Goal: Information Seeking & Learning: Learn about a topic

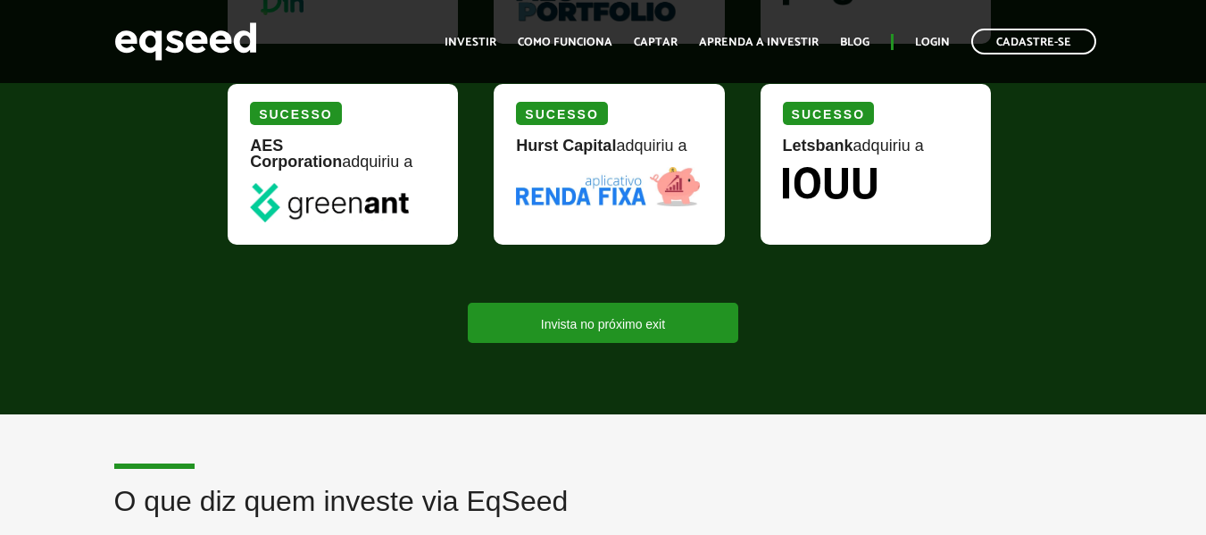
scroll to position [2410, 0]
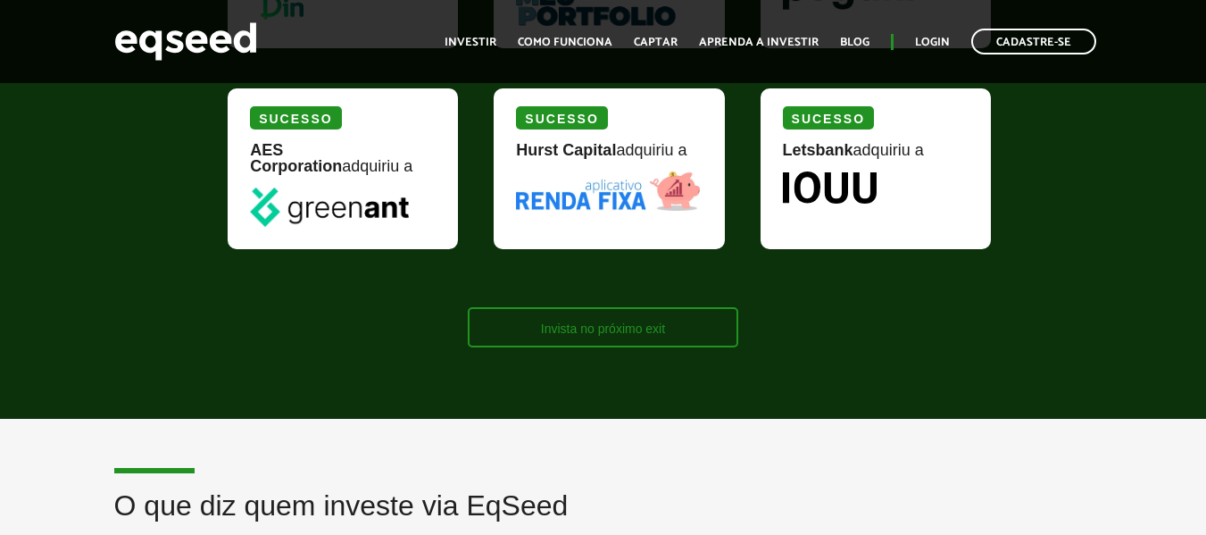
click at [568, 337] on link "Invista no próximo exit" at bounding box center [603, 327] width 270 height 40
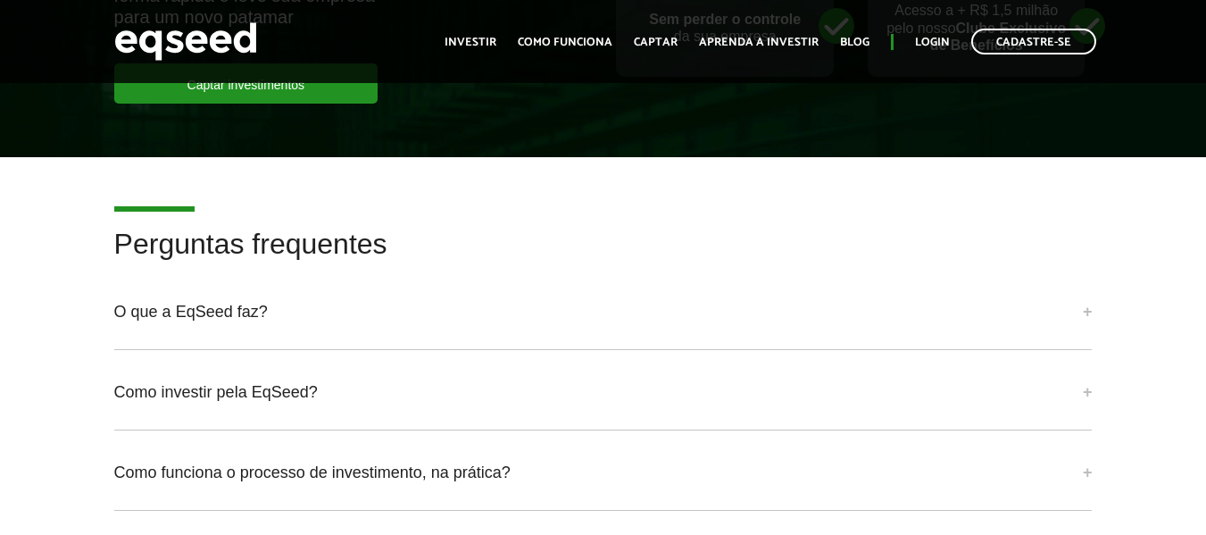
scroll to position [4464, 0]
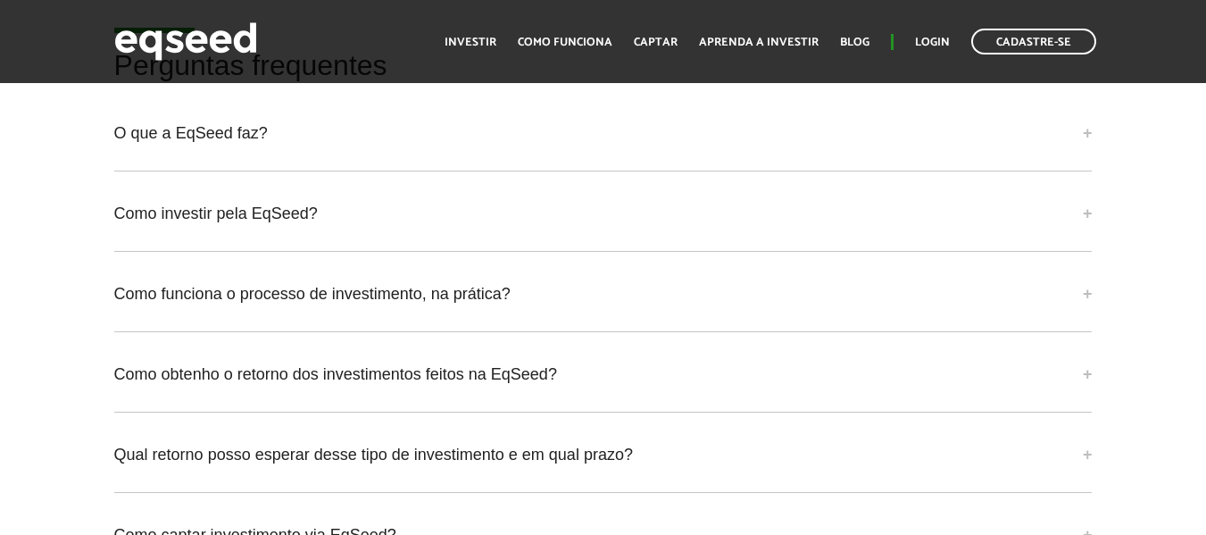
click at [1103, 134] on div "Perguntas frequentes O que a EqSeed faz? A EqSeed é uma plataforma de investime…" at bounding box center [603, 319] width 1005 height 539
click at [1093, 133] on div "Perguntas frequentes O que a EqSeed faz? A EqSeed é uma plataforma de investime…" at bounding box center [603, 319] width 1005 height 539
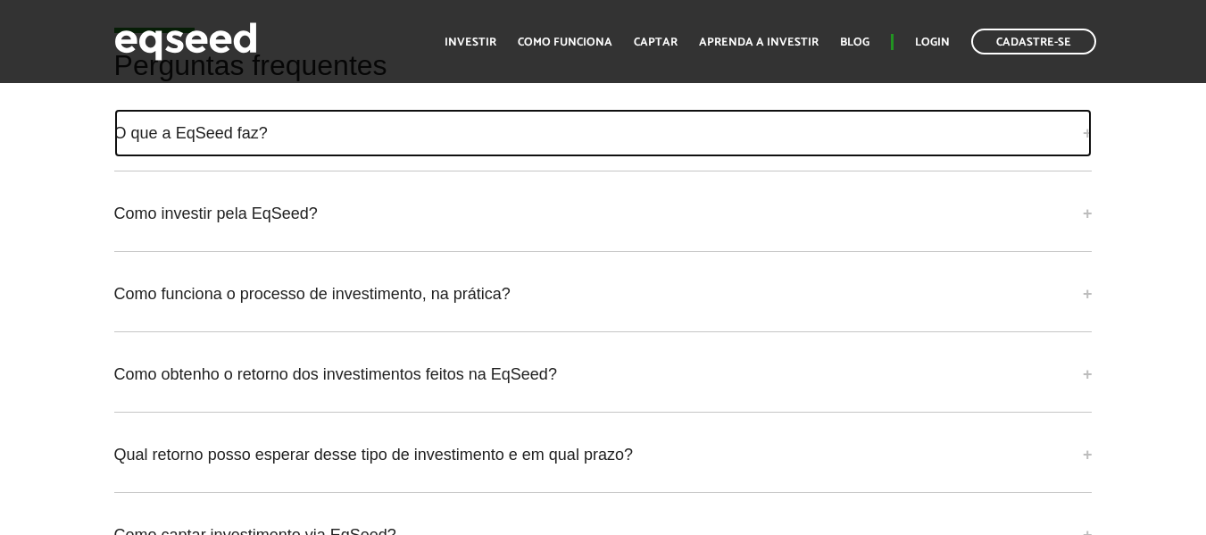
click at [1086, 132] on link "O que a EqSeed faz?" at bounding box center [603, 133] width 978 height 48
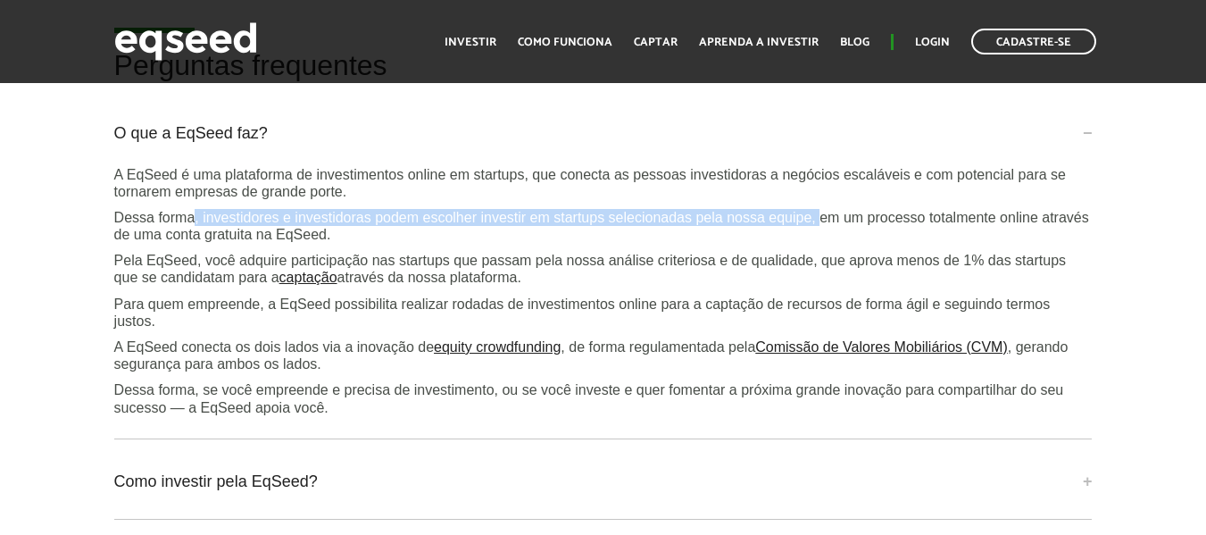
drag, startPoint x: 191, startPoint y: 210, endPoint x: 819, endPoint y: 221, distance: 627.7
click at [819, 221] on p "Dessa forma, investidores e investidoras podem escolher investir em startups se…" at bounding box center [603, 226] width 978 height 34
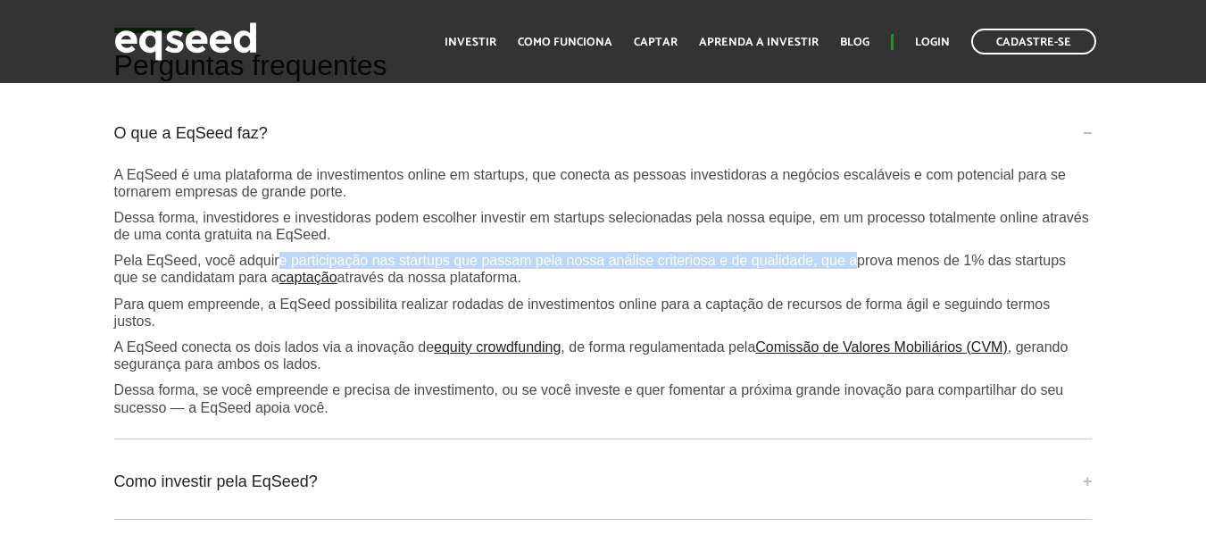
drag, startPoint x: 279, startPoint y: 263, endPoint x: 886, endPoint y: 262, distance: 607.9
click at [861, 262] on p "Pela EqSeed, você adquire participação nas startups que passam pela nossa análi…" at bounding box center [603, 269] width 978 height 34
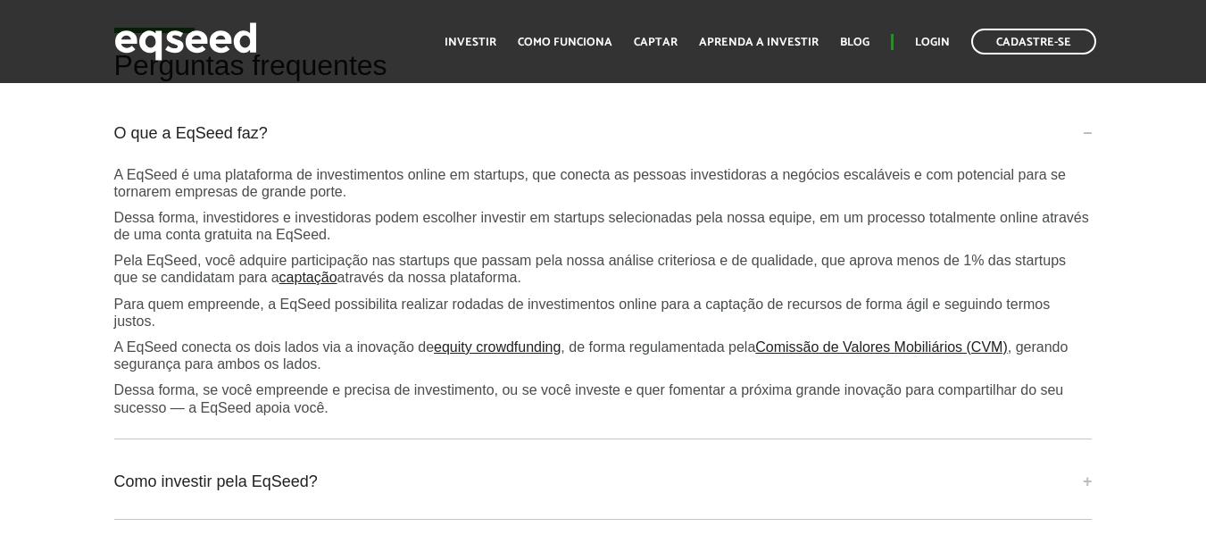
click at [903, 262] on p "Pela EqSeed, você adquire participação nas startups que passam pela nossa análi…" at bounding box center [603, 269] width 978 height 34
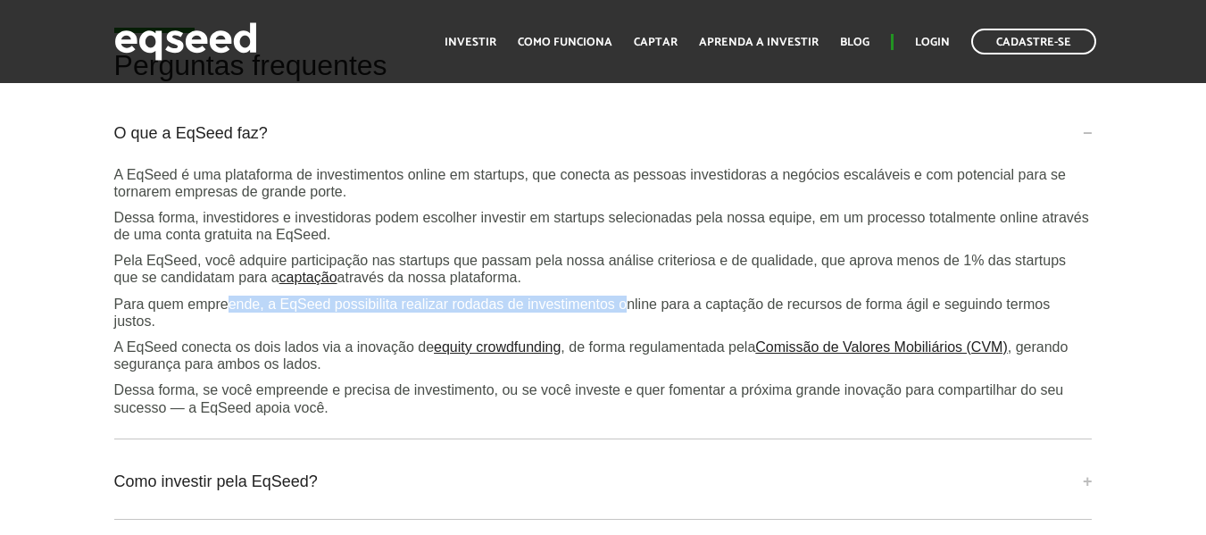
drag, startPoint x: 232, startPoint y: 308, endPoint x: 626, endPoint y: 304, distance: 393.7
click at [626, 304] on p "Para quem empreende, a EqSeed possibilita realizar rodadas de investimentos onl…" at bounding box center [603, 312] width 978 height 34
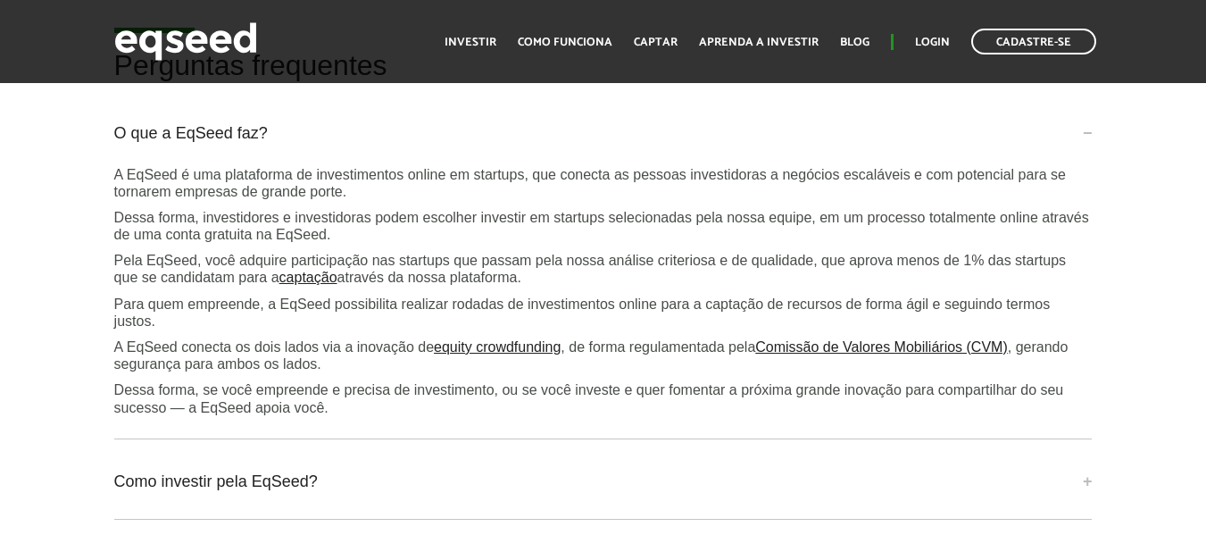
click at [687, 300] on p "Para quem empreende, a EqSeed possibilita realizar rodadas de investimentos onl…" at bounding box center [603, 312] width 978 height 34
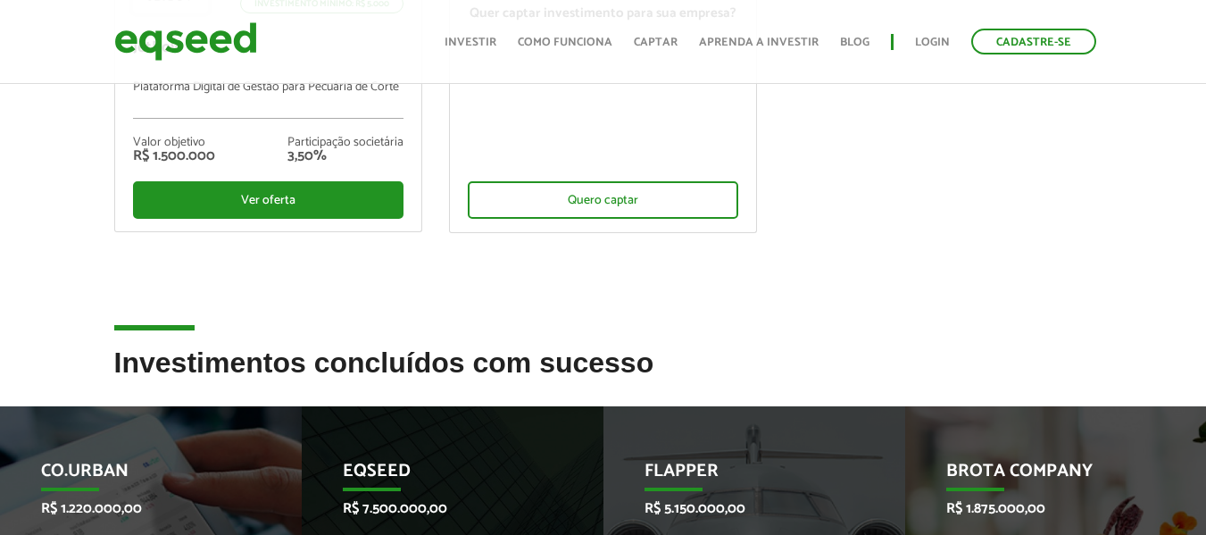
scroll to position [446, 0]
